Goal: Find specific page/section

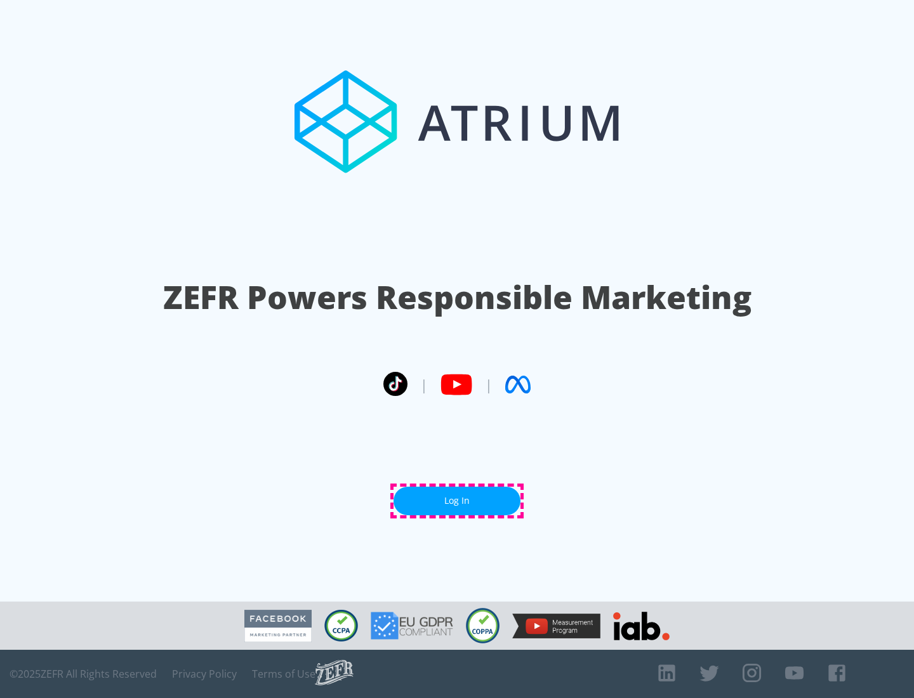
click at [457, 501] on link "Log In" at bounding box center [456, 501] width 127 height 29
